Goal: Task Accomplishment & Management: Manage account settings

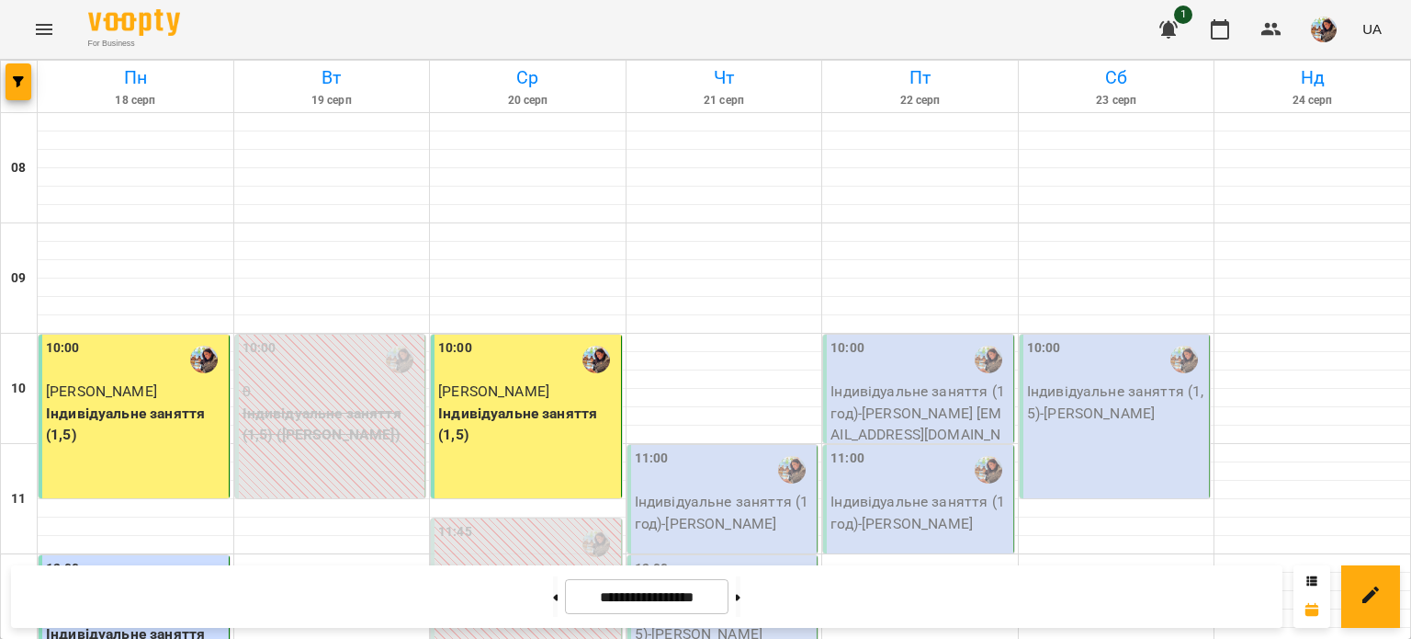
scroll to position [807, 0]
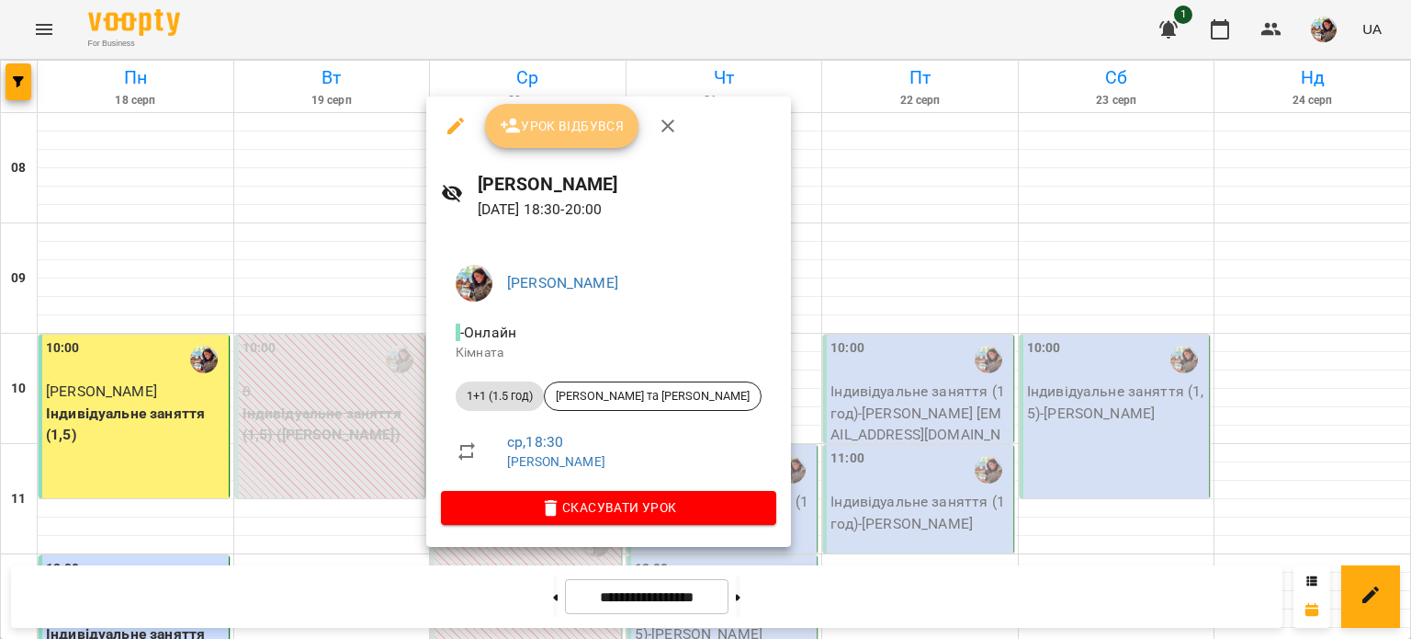
click at [544, 120] on span "Урок відбувся" at bounding box center [562, 126] width 125 height 22
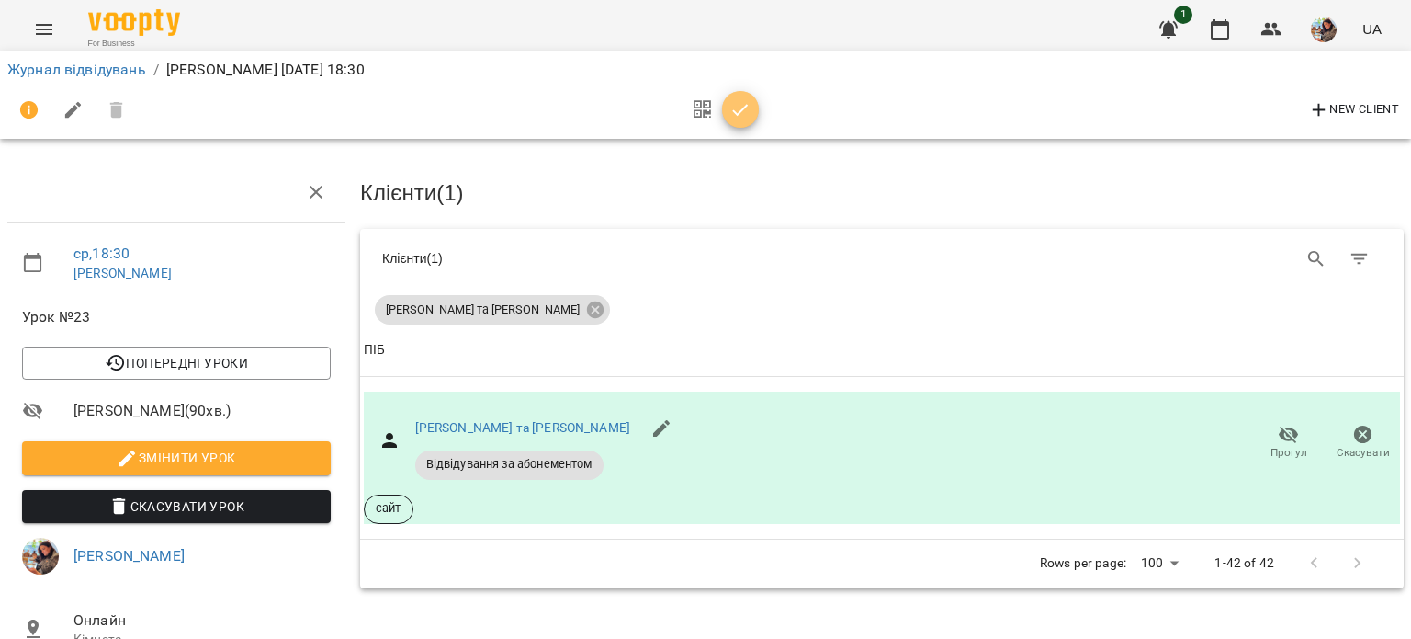
click at [749, 106] on icon "button" at bounding box center [741, 110] width 22 height 22
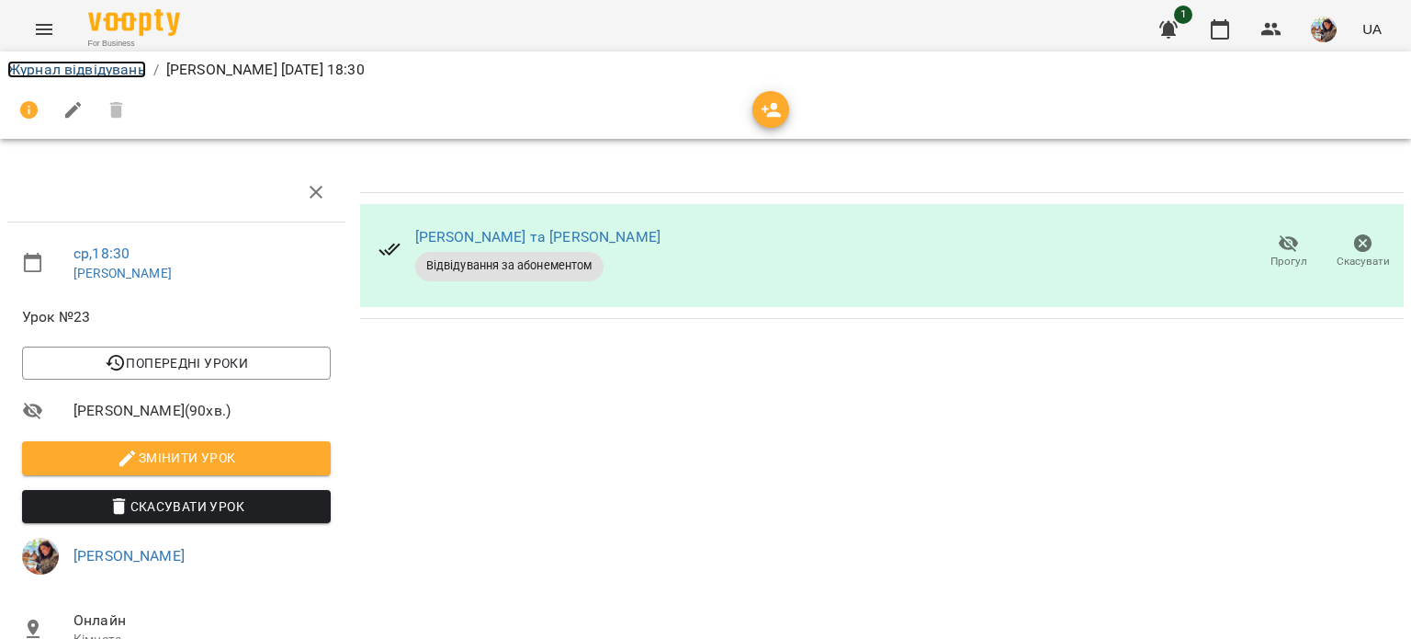
click at [85, 74] on link "Журнал відвідувань" at bounding box center [76, 69] width 139 height 17
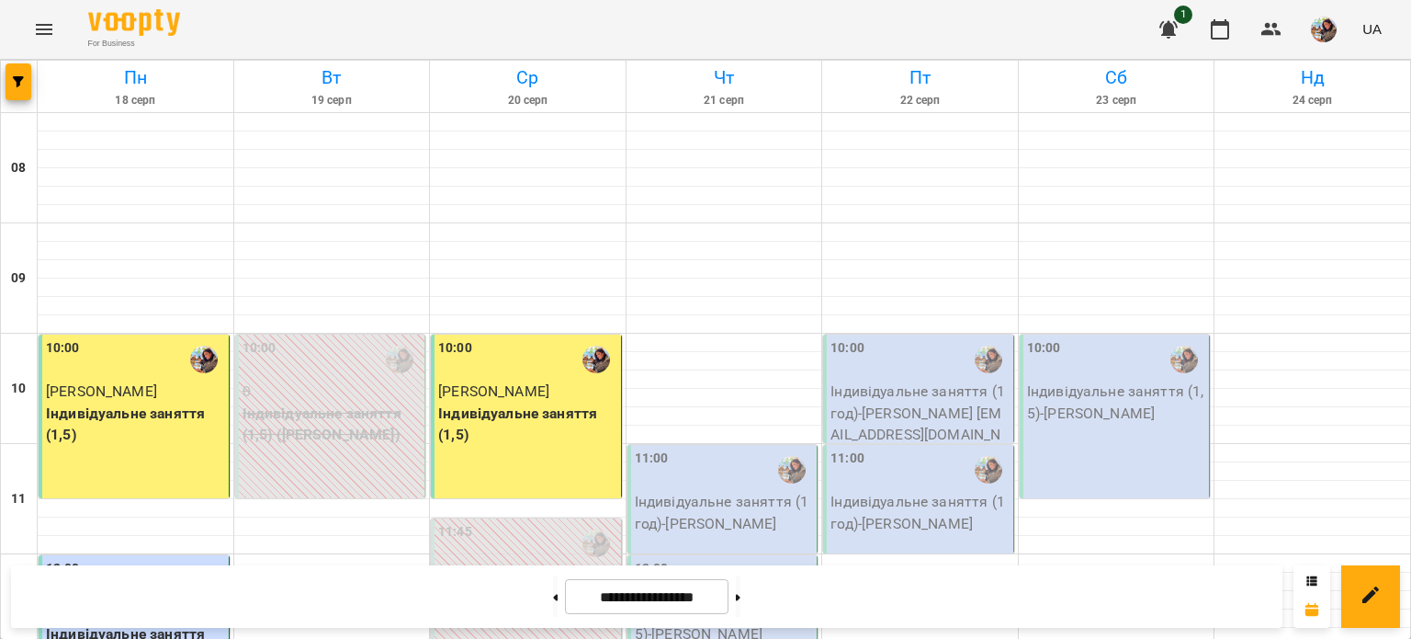
scroll to position [373, 0]
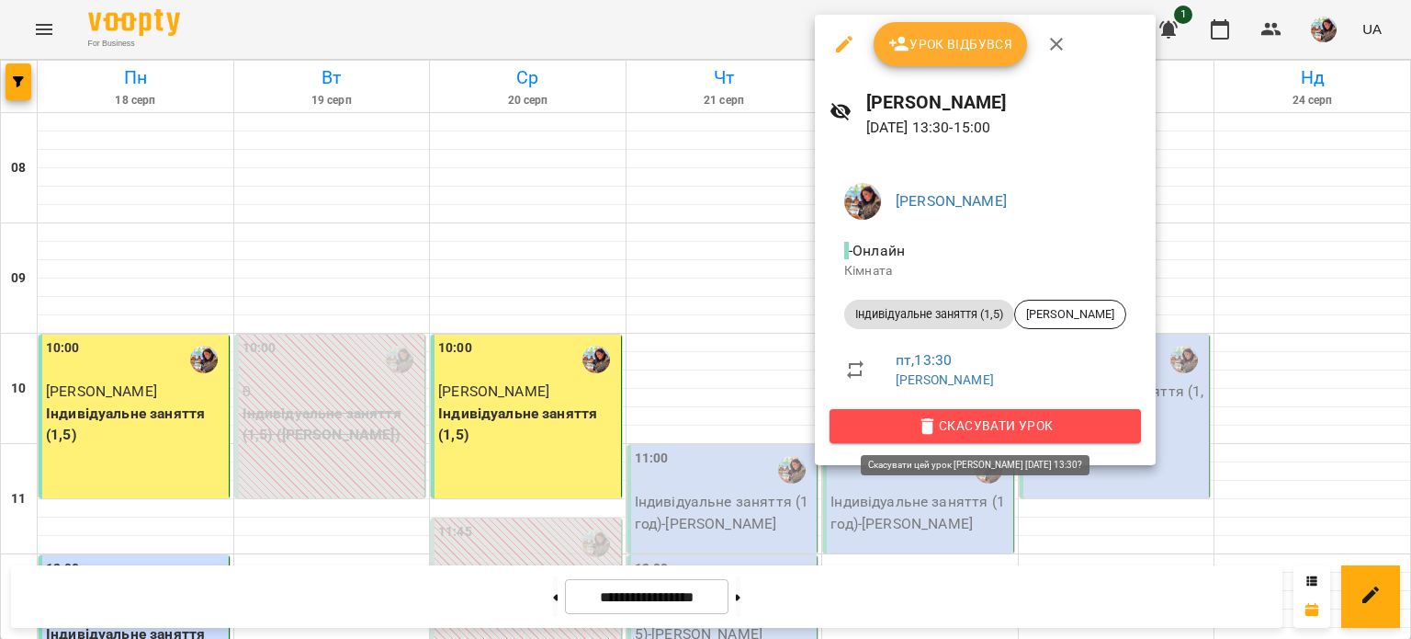
click at [883, 417] on span "Скасувати Урок" at bounding box center [985, 425] width 282 height 22
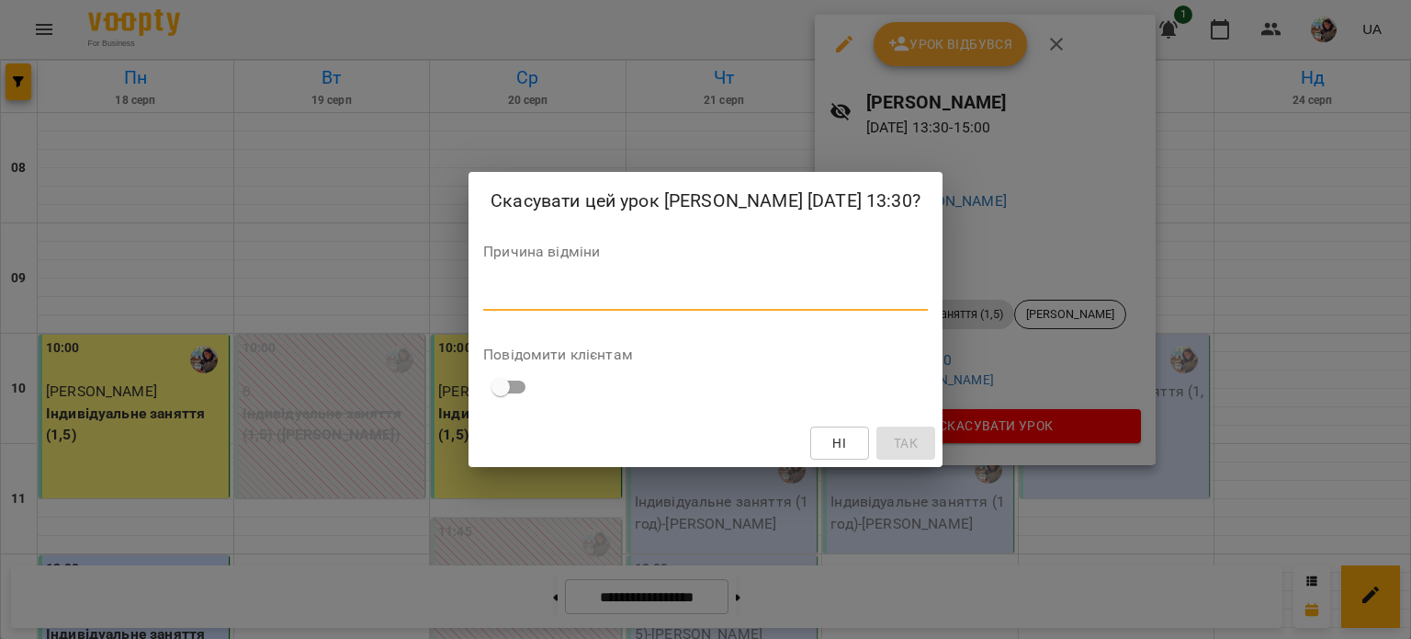
click at [504, 304] on textarea at bounding box center [705, 295] width 445 height 17
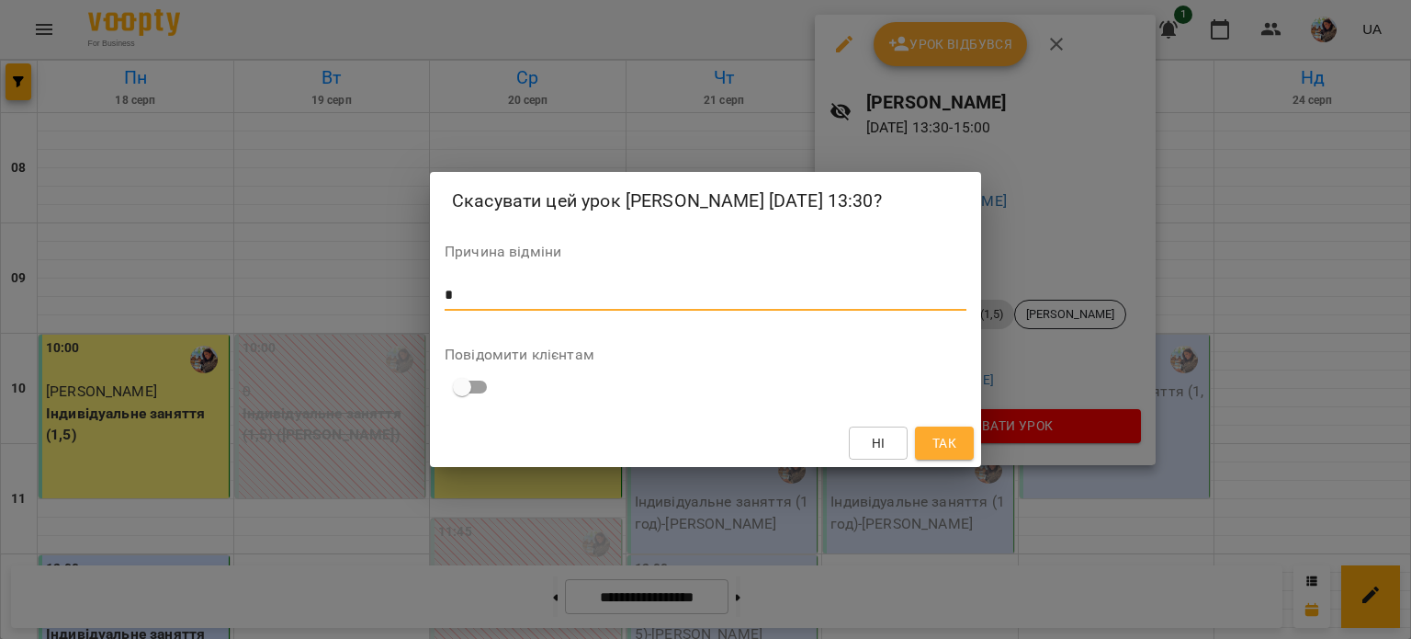
type textarea "*"
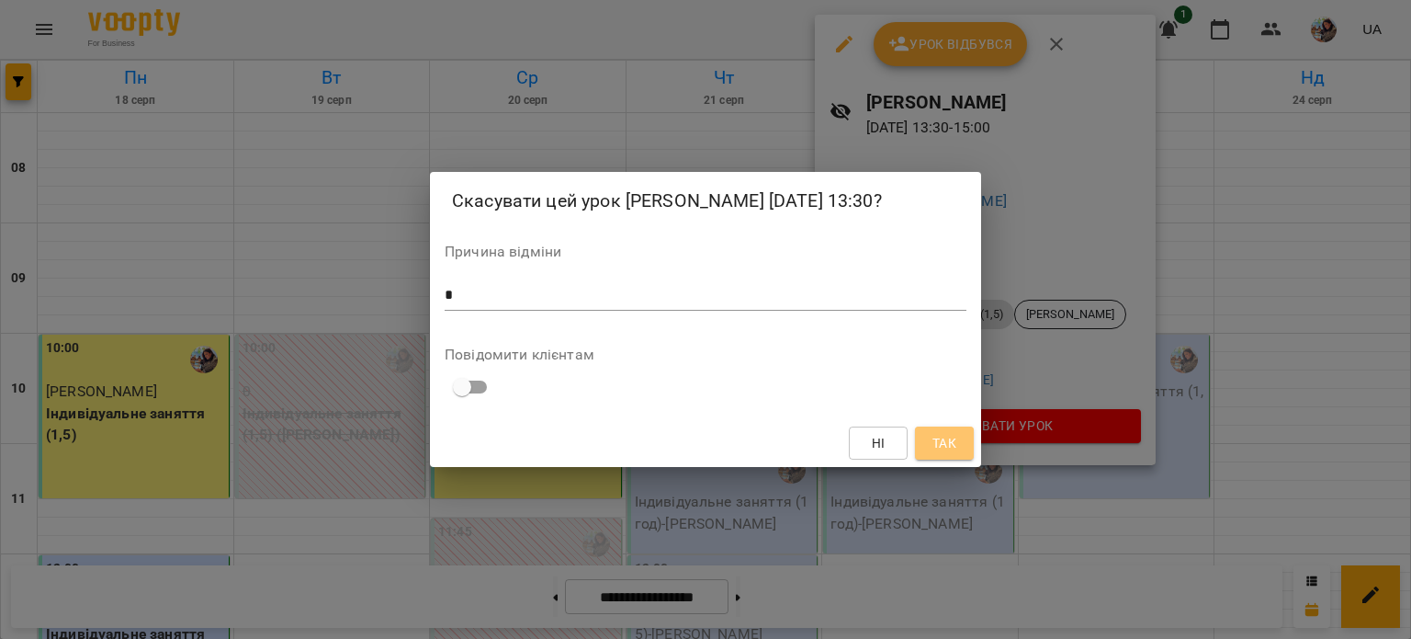
click at [952, 441] on button "Так" at bounding box center [944, 442] width 59 height 33
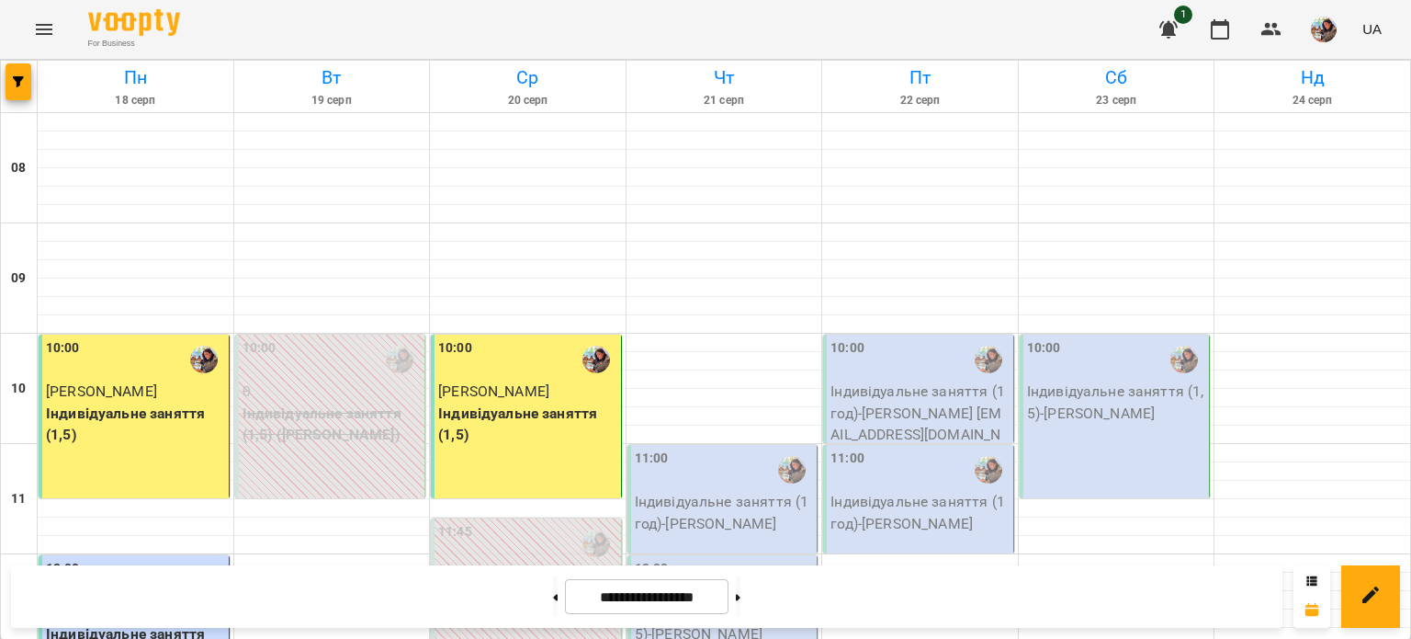
scroll to position [233, 0]
click at [1099, 334] on div "10:00 Індивідуальне заняття (1,5) - [PERSON_NAME]" at bounding box center [1115, 416] width 191 height 164
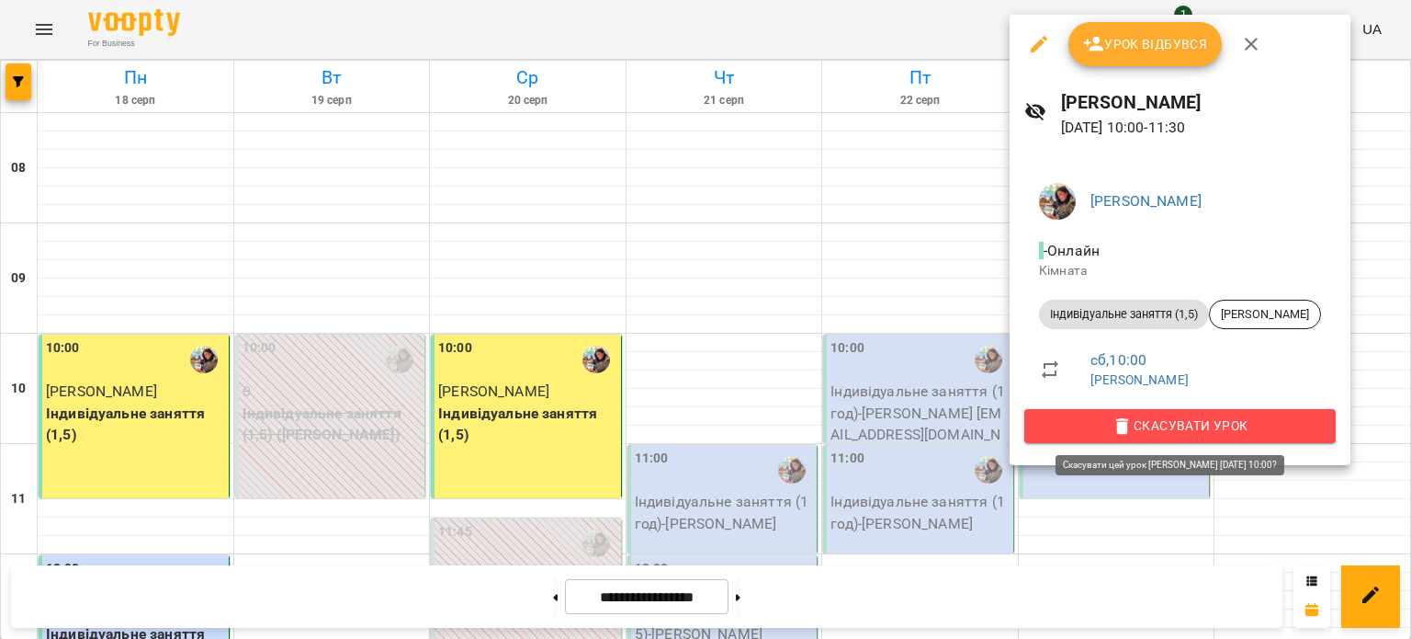
click at [1117, 432] on span "Скасувати Урок" at bounding box center [1180, 425] width 282 height 22
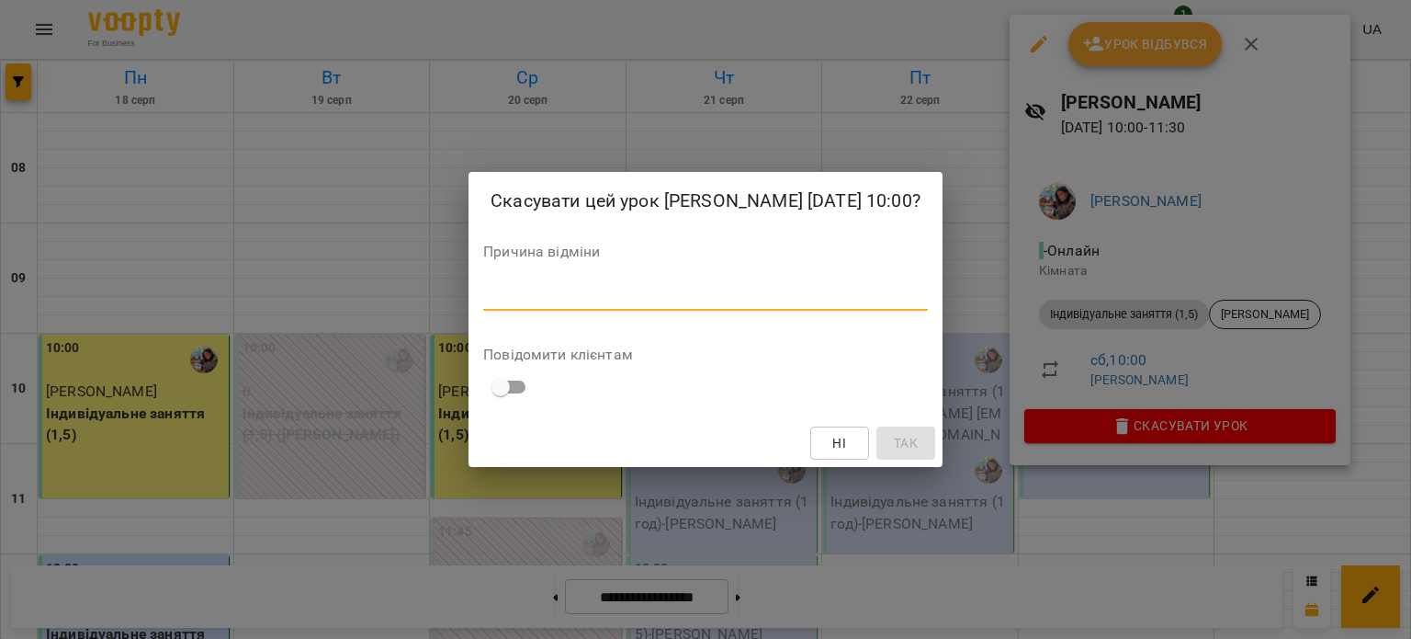
click at [563, 304] on textarea at bounding box center [705, 295] width 445 height 17
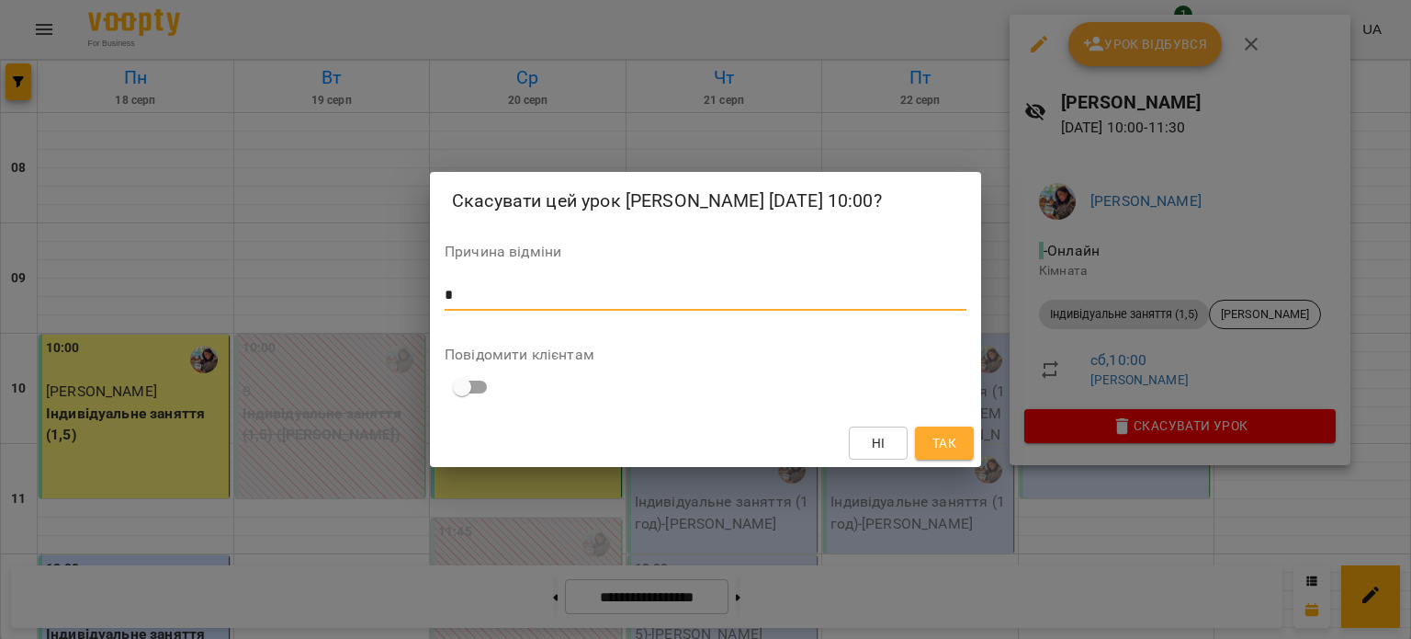
type textarea "*"
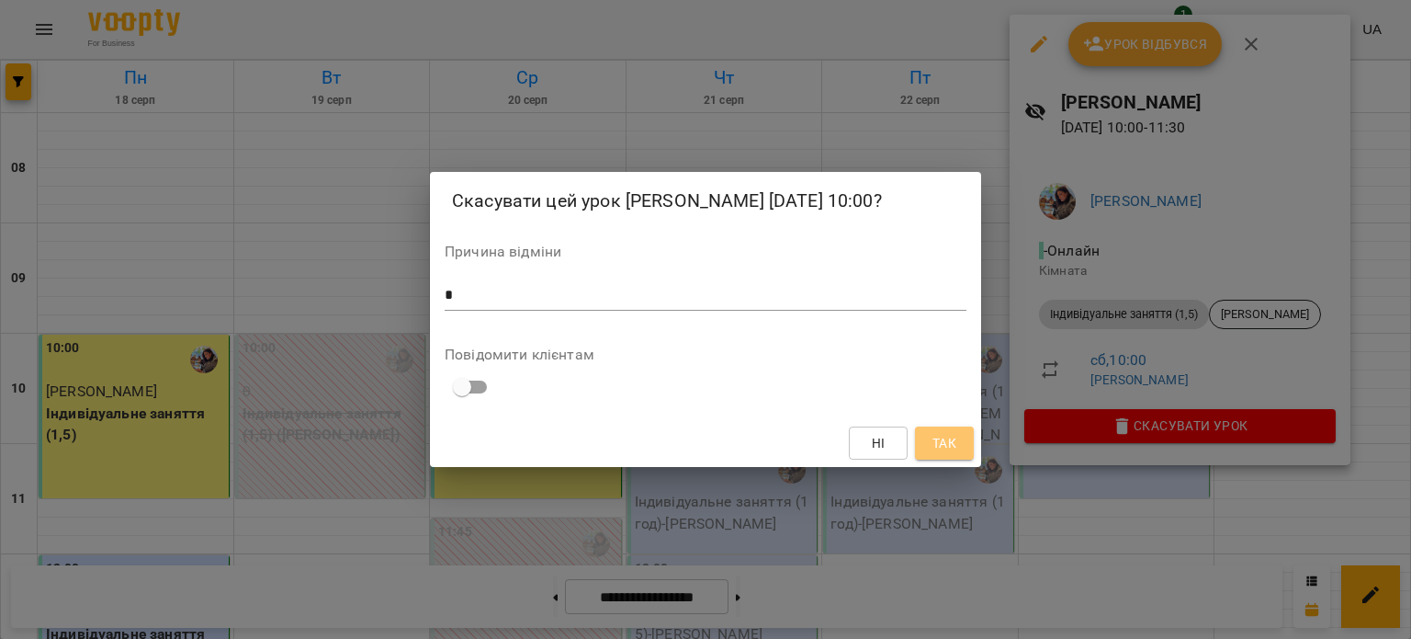
click at [946, 450] on span "Так" at bounding box center [945, 443] width 24 height 22
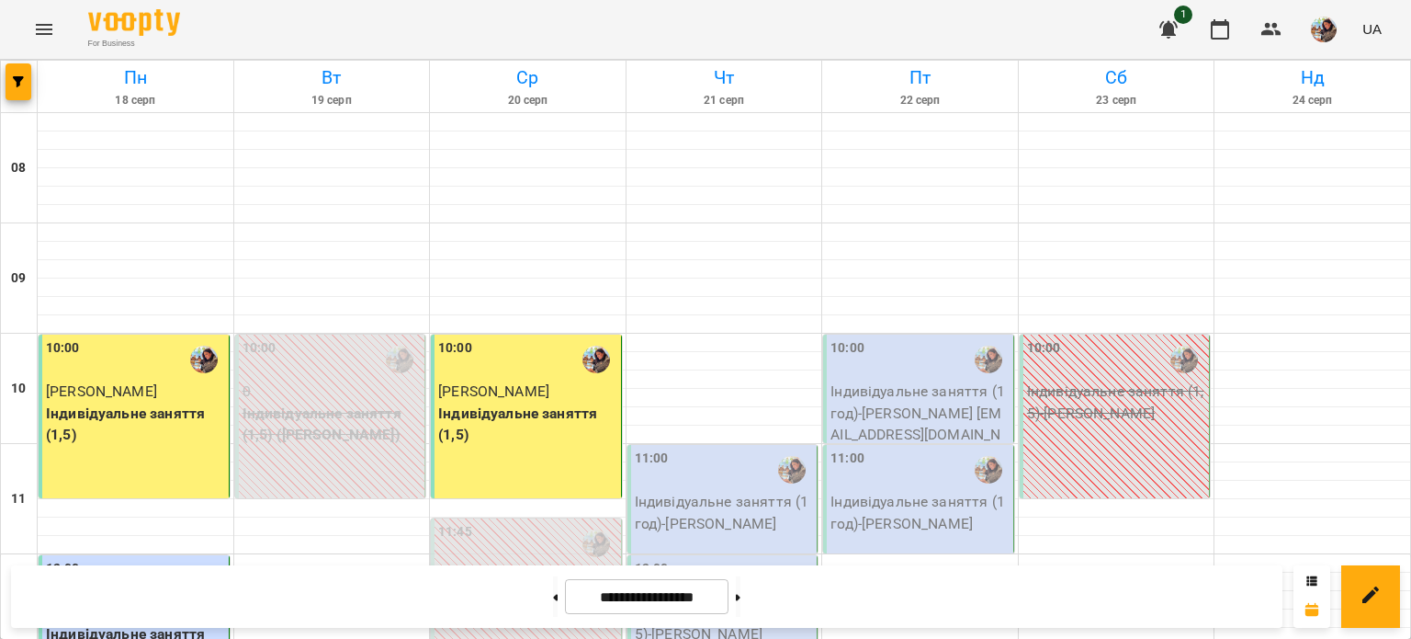
scroll to position [698, 0]
